Goal: Obtain resource: Download file/media

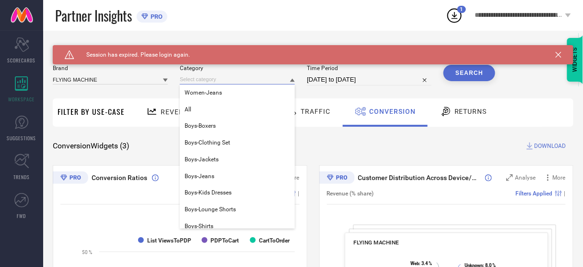
click at [199, 80] on input at bounding box center [237, 79] width 115 height 10
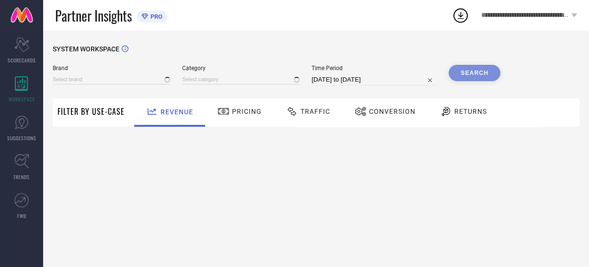
type input "AEROPOSTALE"
type input "All"
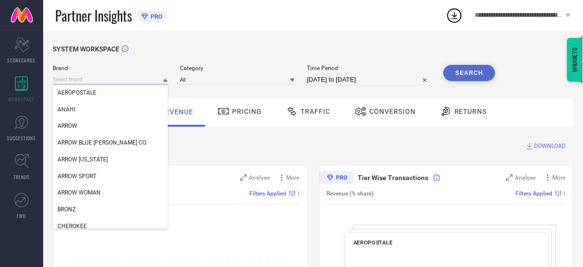
click at [95, 82] on input at bounding box center [110, 79] width 115 height 10
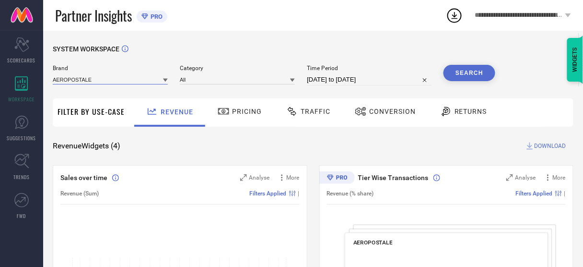
click at [95, 82] on input at bounding box center [110, 79] width 115 height 10
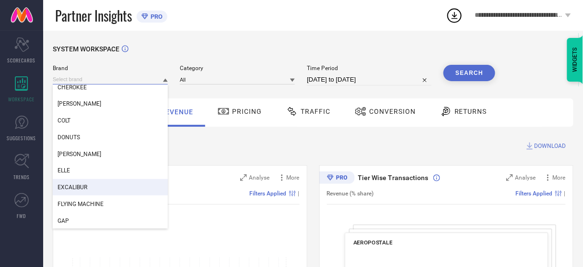
scroll to position [140, 0]
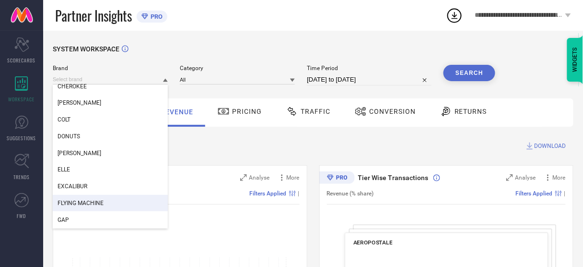
click at [95, 197] on div "FLYING MACHINE" at bounding box center [110, 203] width 115 height 16
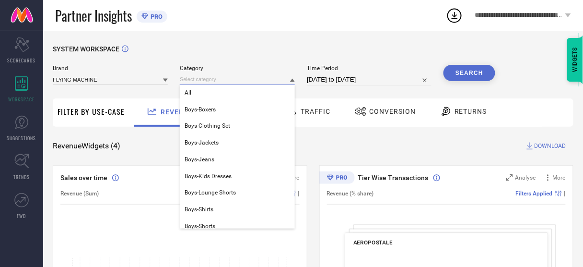
click at [234, 79] on input at bounding box center [237, 79] width 115 height 10
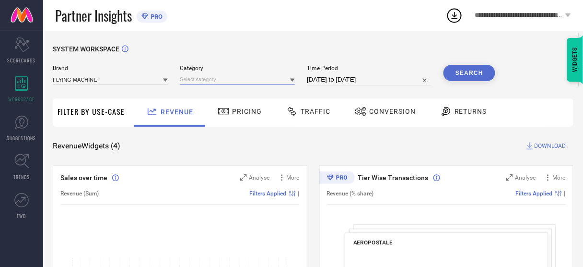
click at [234, 79] on input at bounding box center [237, 79] width 115 height 10
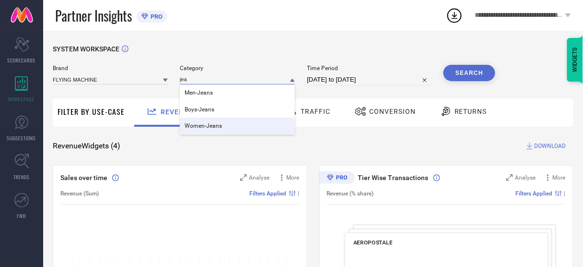
type input "jea"
click at [210, 127] on span "Women-Jeans" at bounding box center [203, 125] width 37 height 7
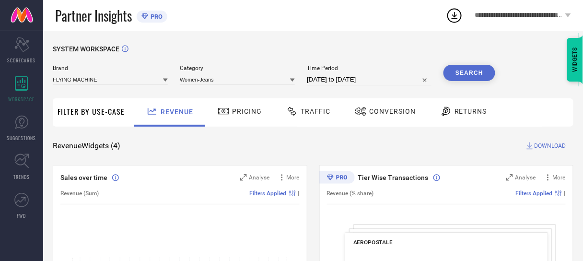
select select "6"
select select "2025"
select select "7"
select select "2025"
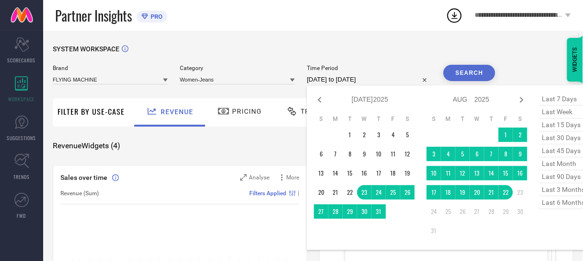
click at [342, 79] on input "[DATE] to [DATE]" at bounding box center [369, 80] width 125 height 12
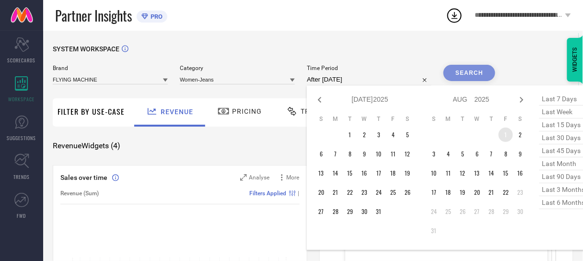
click at [506, 132] on td "1" at bounding box center [506, 135] width 14 height 14
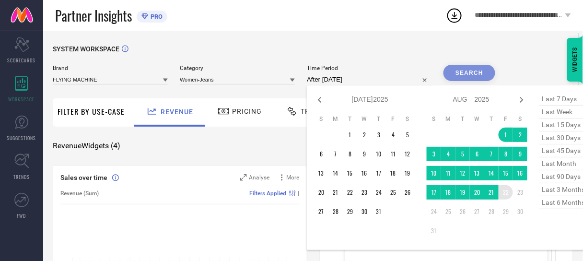
type input "[DATE] to [DATE]"
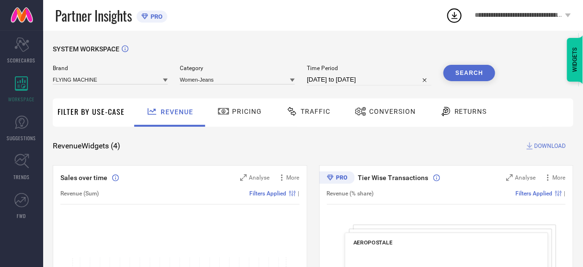
click at [459, 75] on button "Search" at bounding box center [470, 73] width 52 height 16
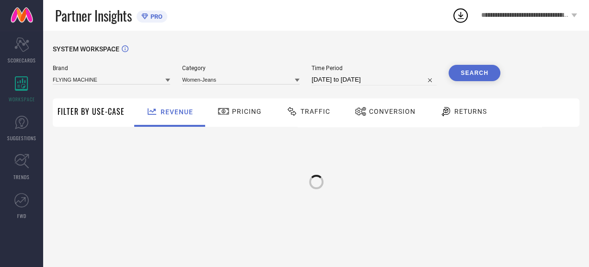
click at [384, 113] on span "Conversion" at bounding box center [392, 111] width 47 height 8
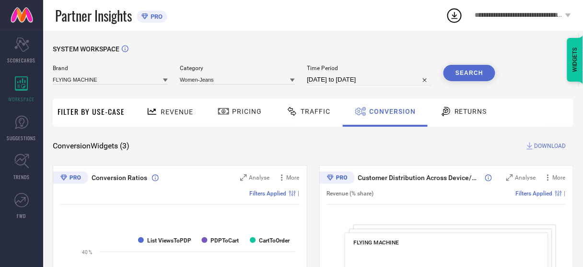
scroll to position [57, 0]
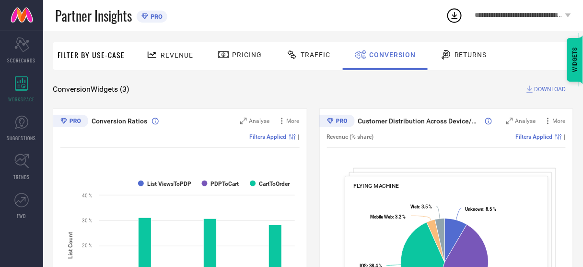
click at [553, 89] on span "DOWNLOAD" at bounding box center [551, 89] width 32 height 10
